Goal: Task Accomplishment & Management: Manage account settings

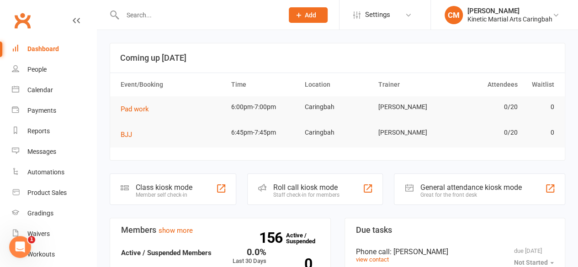
click at [157, 16] on input "text" at bounding box center [198, 15] width 157 height 13
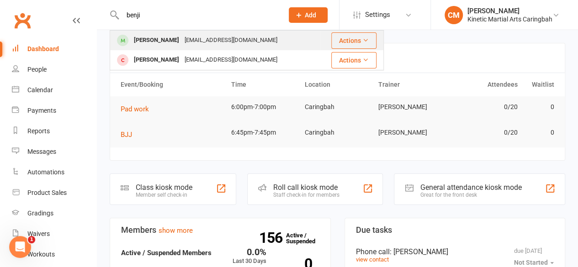
type input "benji"
click at [168, 33] on div "[PERSON_NAME] [EMAIL_ADDRESS][DOMAIN_NAME]" at bounding box center [215, 40] width 209 height 19
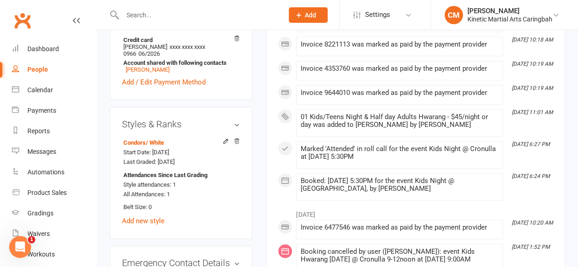
scroll to position [503, 0]
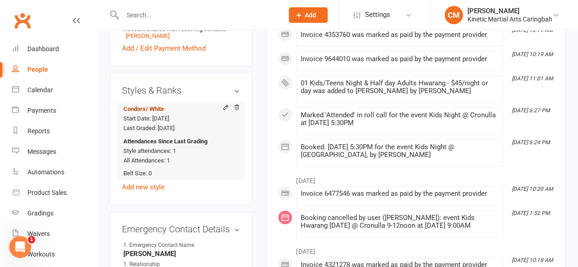
click at [155, 106] on span "/ White" at bounding box center [155, 109] width 18 height 7
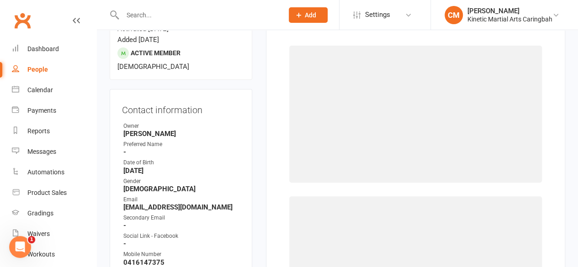
scroll to position [78, 0]
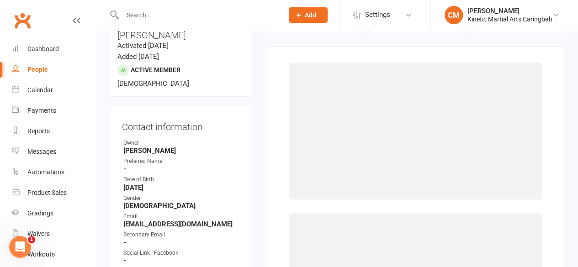
select select "1948"
select select "19041"
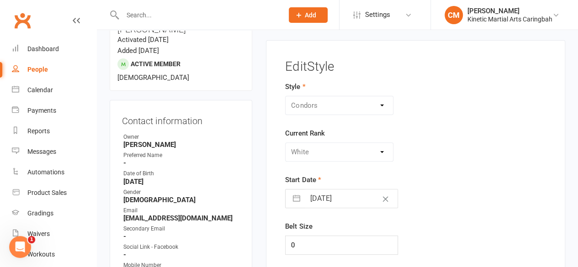
scroll to position [32, 0]
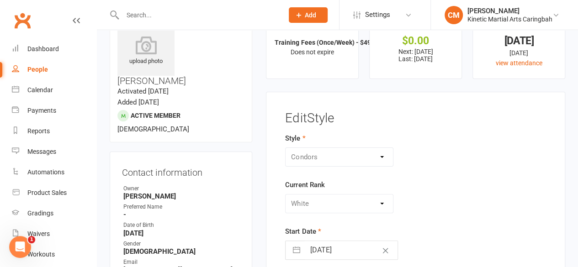
click at [505, 169] on div "Style BJJ Condors Eagles Finches Hapkido Kumdo Leadership Program Current Rank …" at bounding box center [415, 245] width 275 height 225
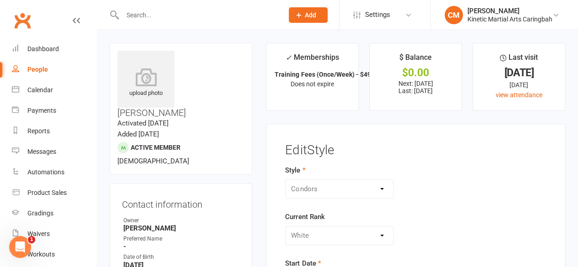
click at [227, 14] on input "text" at bounding box center [198, 15] width 157 height 13
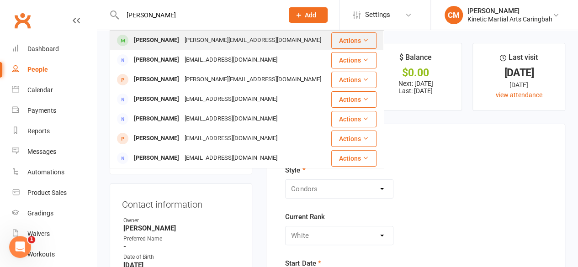
type input "[PERSON_NAME]"
click at [229, 34] on div "[PERSON_NAME][EMAIL_ADDRESS][DOMAIN_NAME]" at bounding box center [253, 40] width 142 height 13
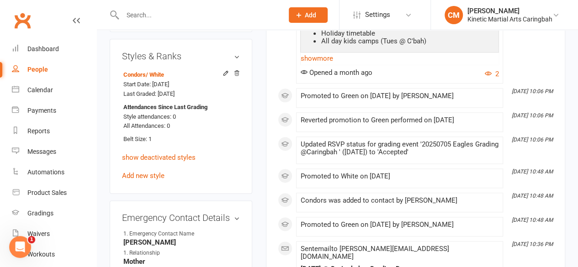
scroll to position [503, 0]
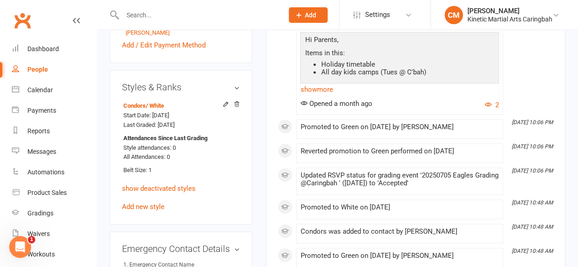
click at [216, 15] on input "text" at bounding box center [198, 15] width 157 height 13
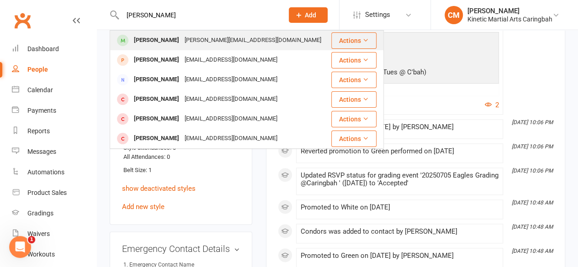
type input "[PERSON_NAME]"
click at [217, 36] on div "[PERSON_NAME][EMAIL_ADDRESS][DOMAIN_NAME]" at bounding box center [253, 40] width 142 height 13
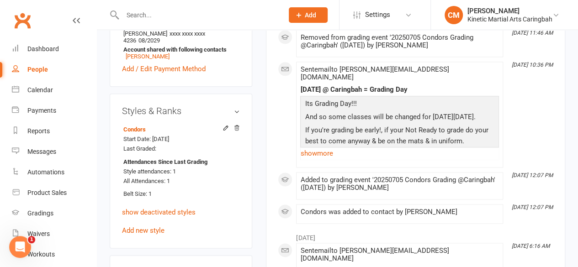
scroll to position [549, 0]
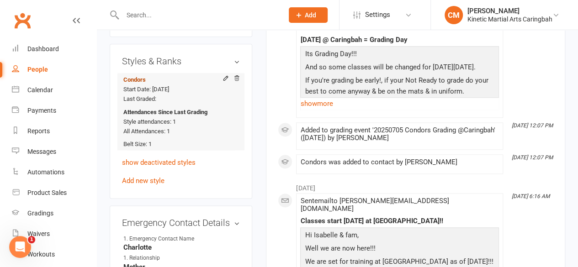
click at [129, 76] on link "Condors" at bounding box center [134, 79] width 22 height 7
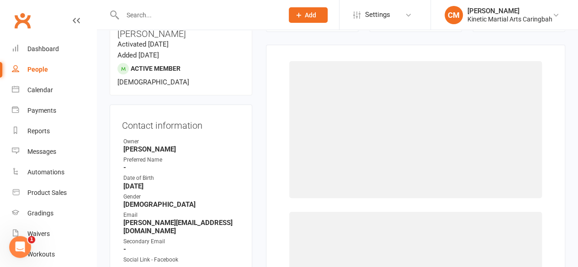
select select "1948"
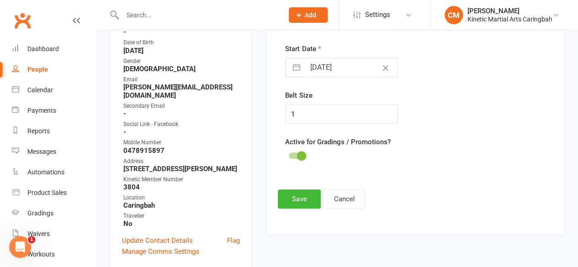
scroll to position [32, 0]
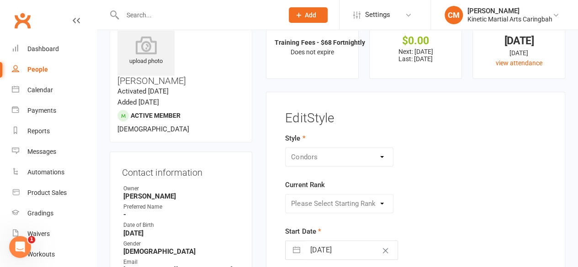
click at [356, 163] on div "BJJ Condors Eagles Finches Hapkido Kumdo Leadership Program" at bounding box center [339, 157] width 108 height 19
click at [375, 200] on div "Please Select Starting Rank White Yellow Orange Green Blue Purple Brown Red Com…" at bounding box center [339, 203] width 108 height 19
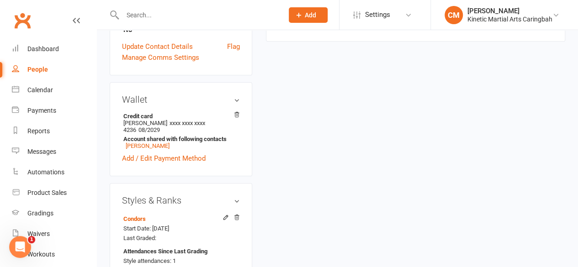
scroll to position [457, 0]
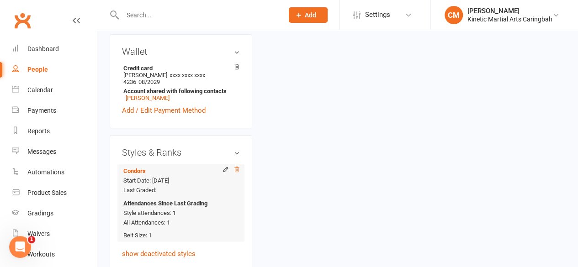
click at [238, 166] on icon at bounding box center [237, 169] width 6 height 6
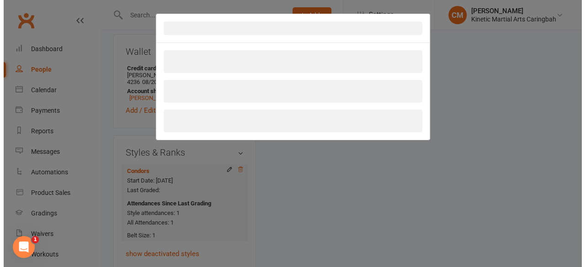
scroll to position [435, 0]
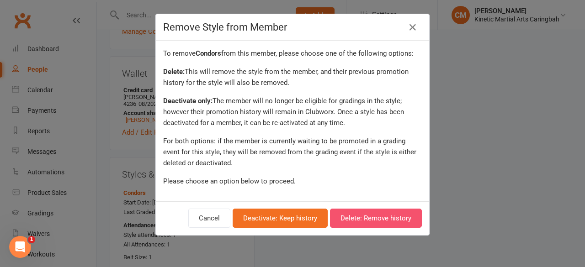
click at [376, 218] on button "Delete: Remove history" at bounding box center [376, 218] width 92 height 19
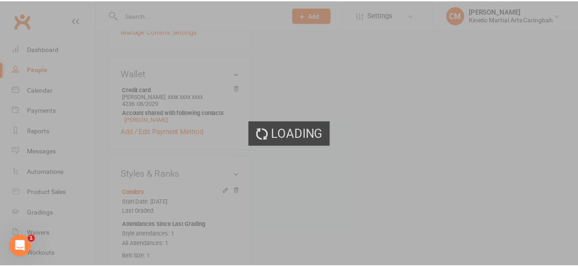
scroll to position [457, 0]
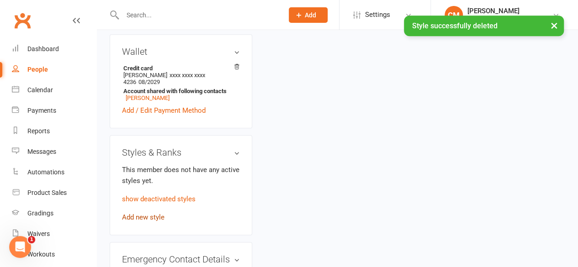
click at [154, 213] on link "Add new style" at bounding box center [143, 217] width 43 height 8
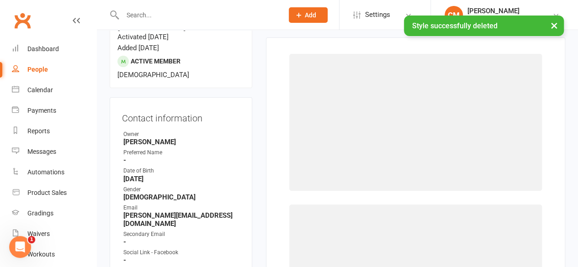
scroll to position [78, 0]
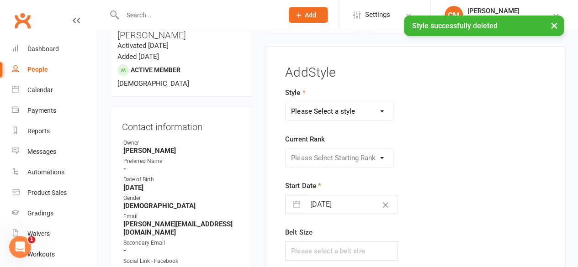
click at [360, 112] on select "Please Select a style BJJ Condors Eagles Finches Hapkido Kumdo Leadership Progr…" at bounding box center [339, 111] width 107 height 18
select select "1948"
click at [286, 102] on select "Please Select a style BJJ Condors Eagles Finches Hapkido Kumdo Leadership Progr…" at bounding box center [339, 111] width 107 height 18
click at [361, 156] on select "Please Select Starting Rank White Yellow Orange Green Blue Purple Brown Red Com…" at bounding box center [339, 158] width 107 height 18
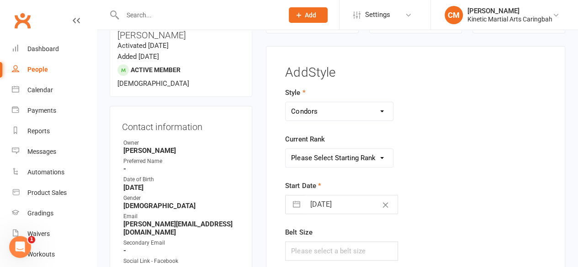
select select "19041"
click at [286, 149] on select "Please Select Starting Rank White Yellow Orange Green Blue Purple Brown Red Com…" at bounding box center [339, 158] width 107 height 18
select select "6"
select select "2025"
select select "7"
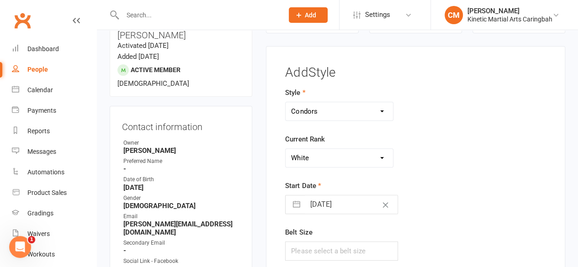
select select "2025"
select select "8"
select select "2025"
click at [341, 203] on input "[DATE]" at bounding box center [351, 205] width 93 height 18
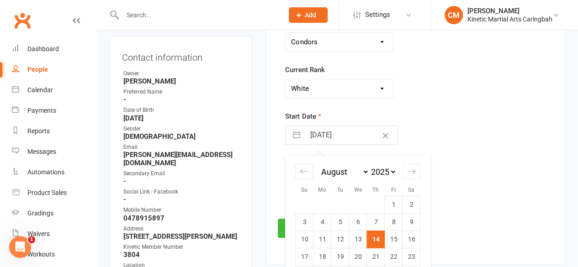
scroll to position [215, 0]
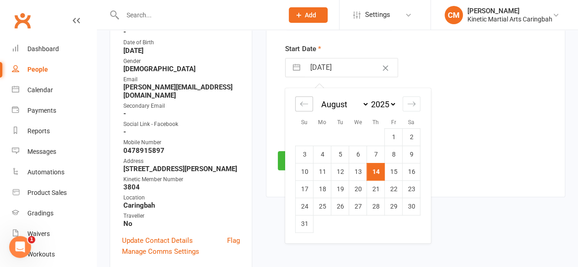
click at [308, 100] on div "Move backward to switch to the previous month." at bounding box center [304, 103] width 18 height 15
select select "5"
select select "2025"
click at [308, 100] on div "Move backward to switch to the previous month." at bounding box center [304, 103] width 18 height 15
select select "4"
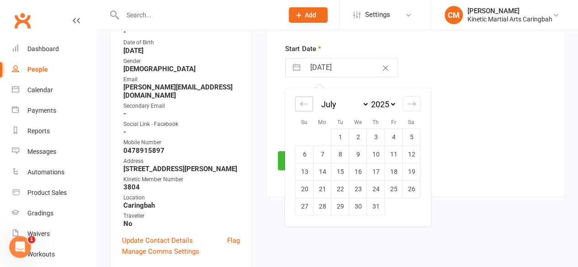
select select "2025"
click at [308, 100] on div "Move backward to switch to the previous month." at bounding box center [304, 103] width 18 height 15
select select "3"
select select "2025"
click at [308, 100] on div "Move backward to switch to the previous month." at bounding box center [304, 103] width 18 height 15
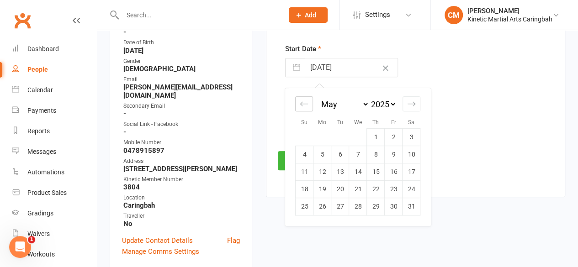
select select "2"
select select "2025"
click at [408, 137] on td "5" at bounding box center [412, 136] width 18 height 17
type input "[DATE]"
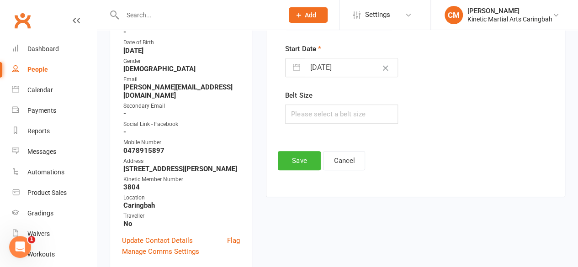
click at [474, 128] on div "Style BJJ Condors Eagles Finches Hapkido Kumdo Leadership Program Current Rank …" at bounding box center [415, 43] width 275 height 187
click at [358, 116] on input "text" at bounding box center [341, 114] width 113 height 19
type input "0"
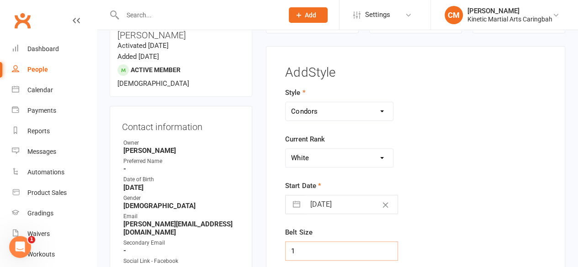
scroll to position [169, 0]
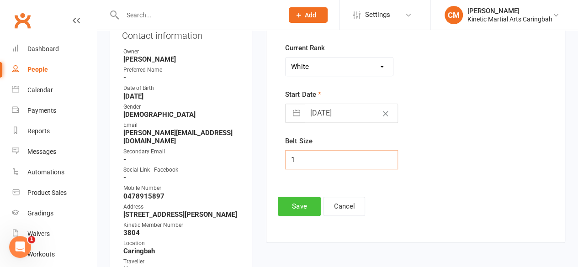
type input "1"
click at [305, 203] on button "Save" at bounding box center [299, 206] width 43 height 19
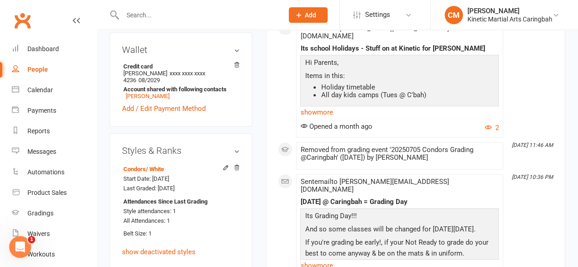
scroll to position [398, 0]
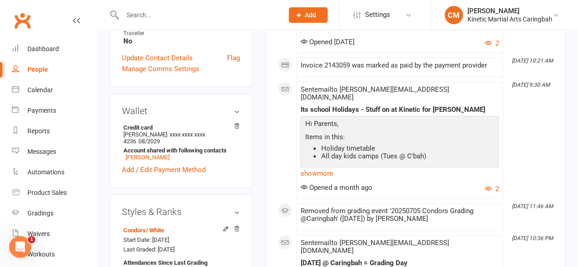
click at [210, 18] on input "text" at bounding box center [198, 15] width 157 height 13
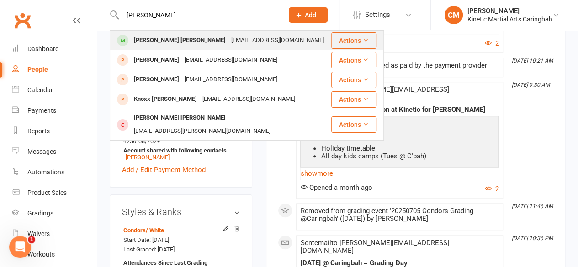
type input "[PERSON_NAME]"
click at [229, 36] on div "[EMAIL_ADDRESS][DOMAIN_NAME]" at bounding box center [278, 40] width 98 height 13
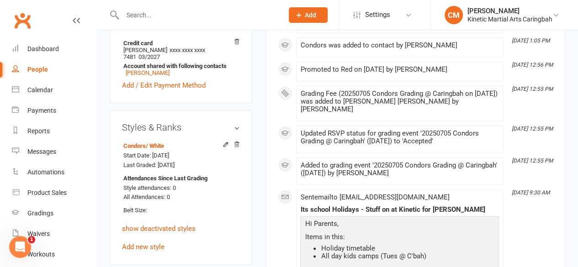
scroll to position [503, 0]
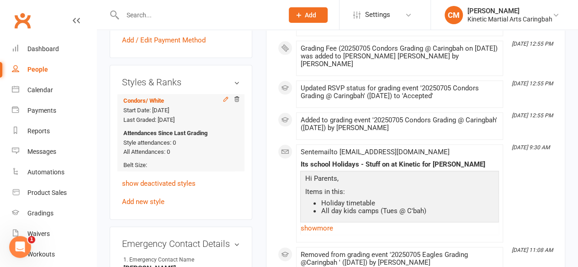
click at [225, 97] on icon at bounding box center [226, 99] width 4 height 4
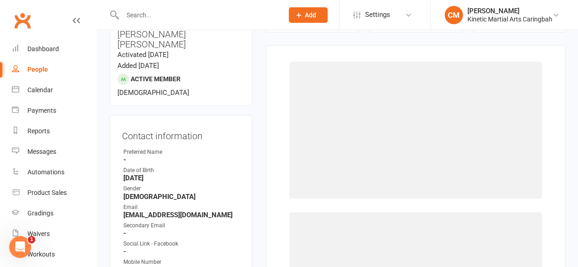
select select "1948"
select select "19041"
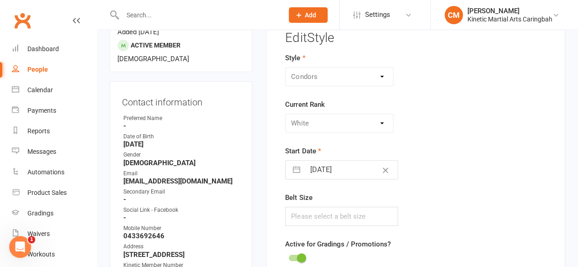
scroll to position [169, 0]
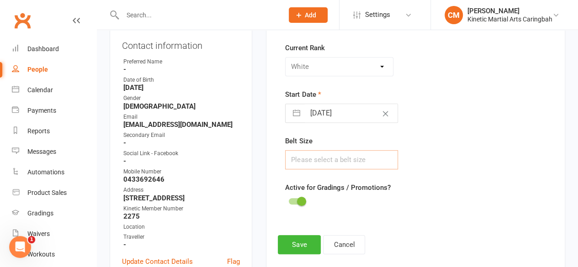
click at [317, 150] on input "text" at bounding box center [341, 159] width 113 height 19
type input "1"
click at [289, 243] on button "Save" at bounding box center [299, 244] width 43 height 19
